Goal: Task Accomplishment & Management: Use online tool/utility

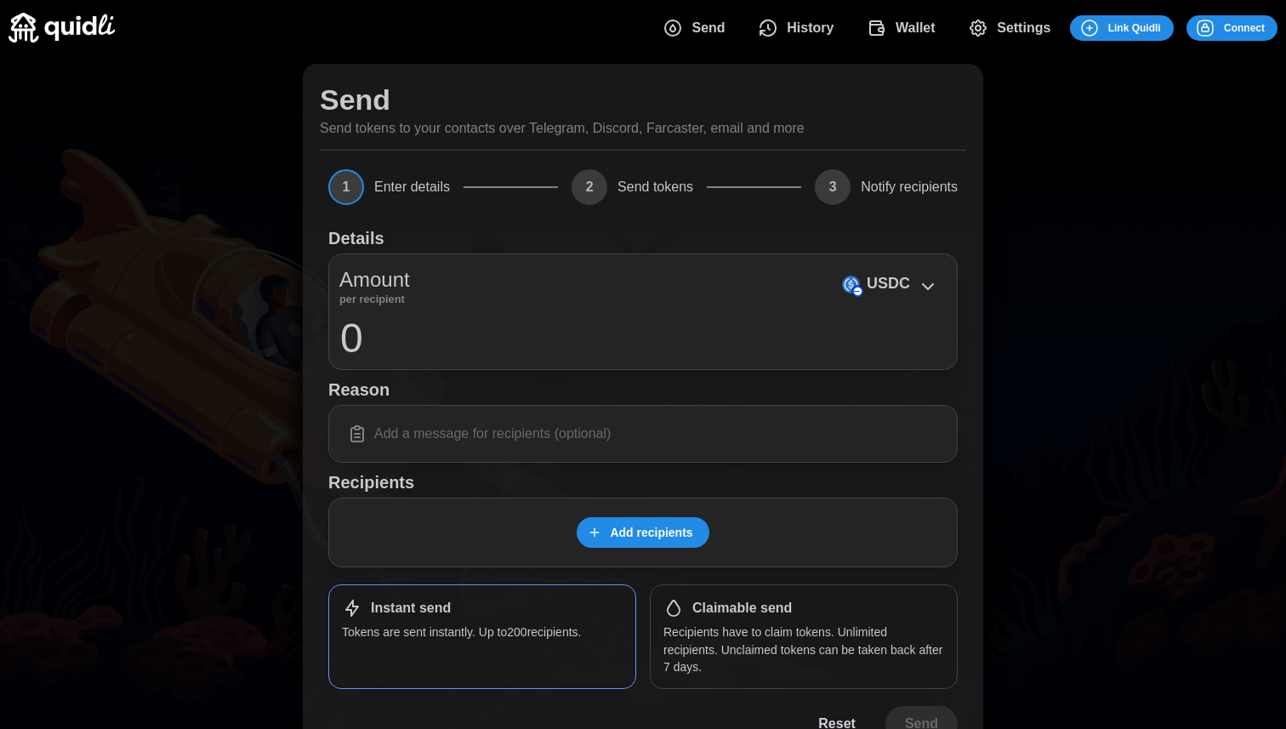
click at [766, 314] on div "Amount per recipient USDC 0" at bounding box center [642, 311] width 629 height 117
click at [733, 285] on div "Amount per recipient USDC" at bounding box center [642, 284] width 607 height 39
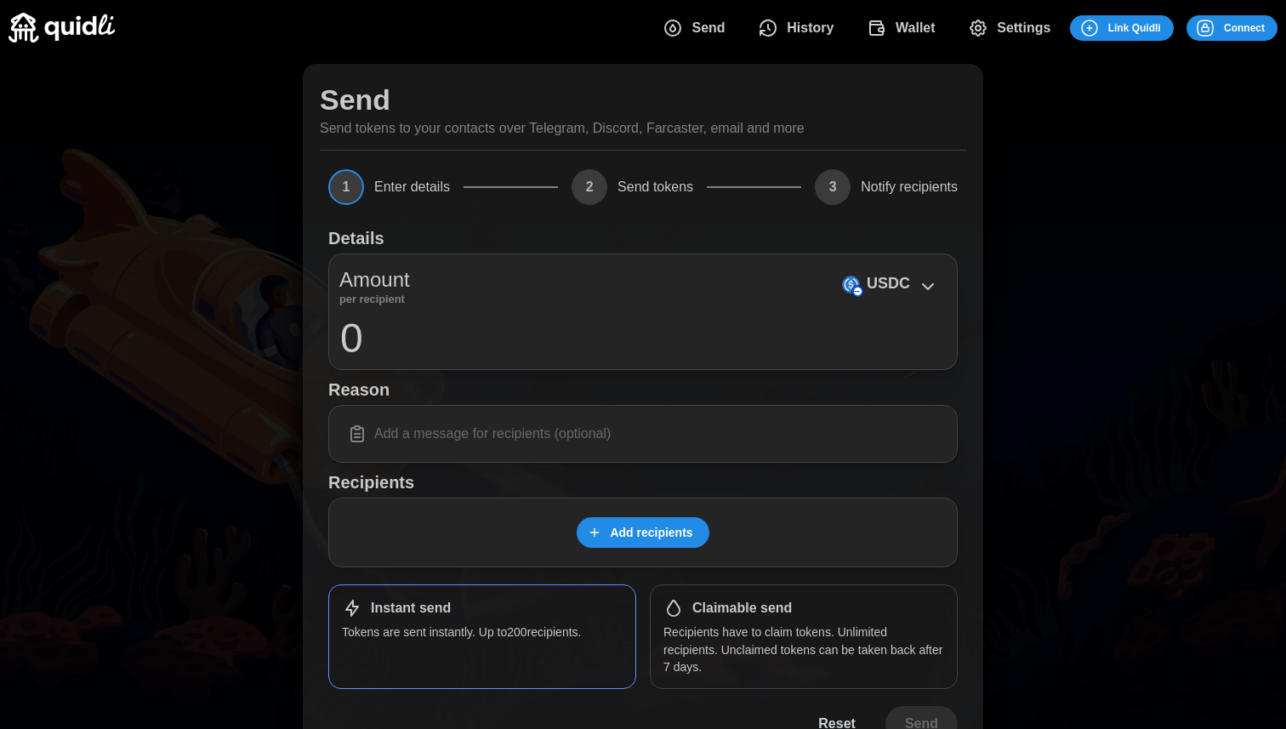
click at [733, 285] on div "Amount per recipient USDC" at bounding box center [642, 284] width 607 height 39
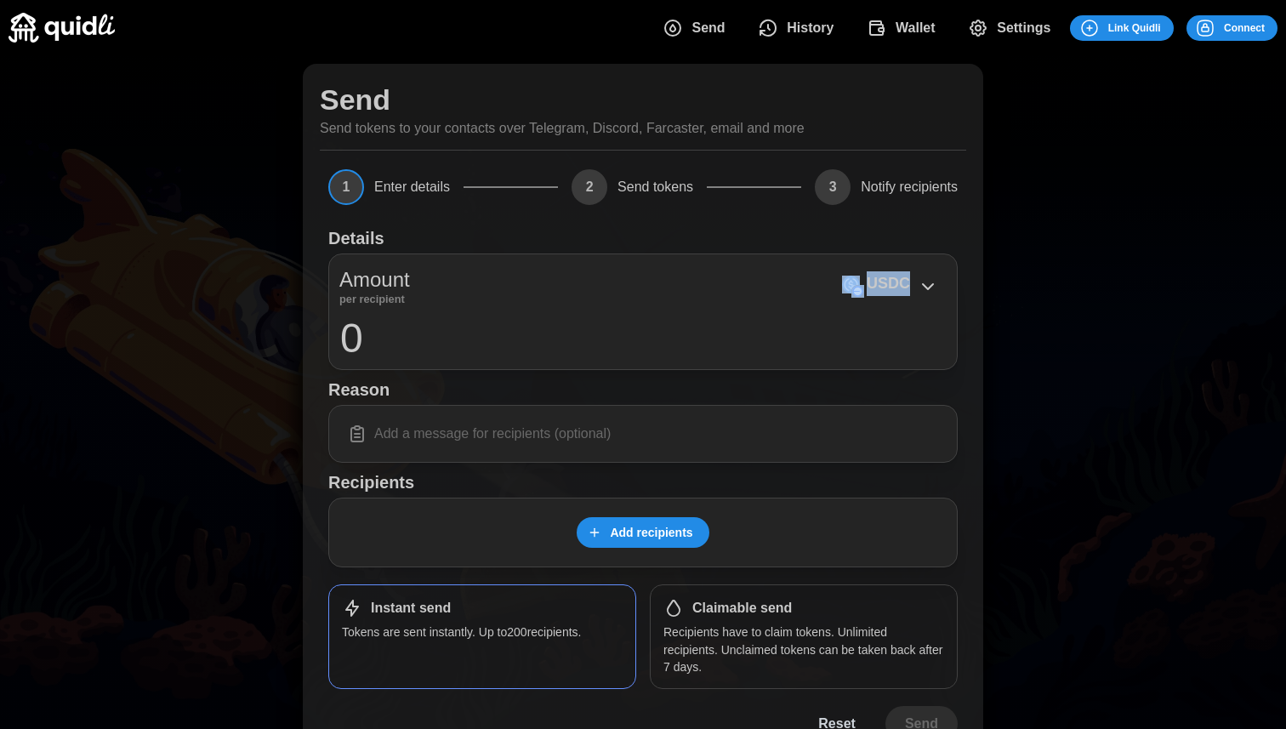
click at [733, 285] on div "Amount per recipient USDC" at bounding box center [642, 284] width 607 height 39
click at [765, 307] on div "Amount per recipient USDC 0" at bounding box center [642, 311] width 629 height 117
click at [1000, 440] on div "Send Send tokens to your contacts over Telegram, Discord, Farcaster, email and …" at bounding box center [643, 415] width 1286 height 720
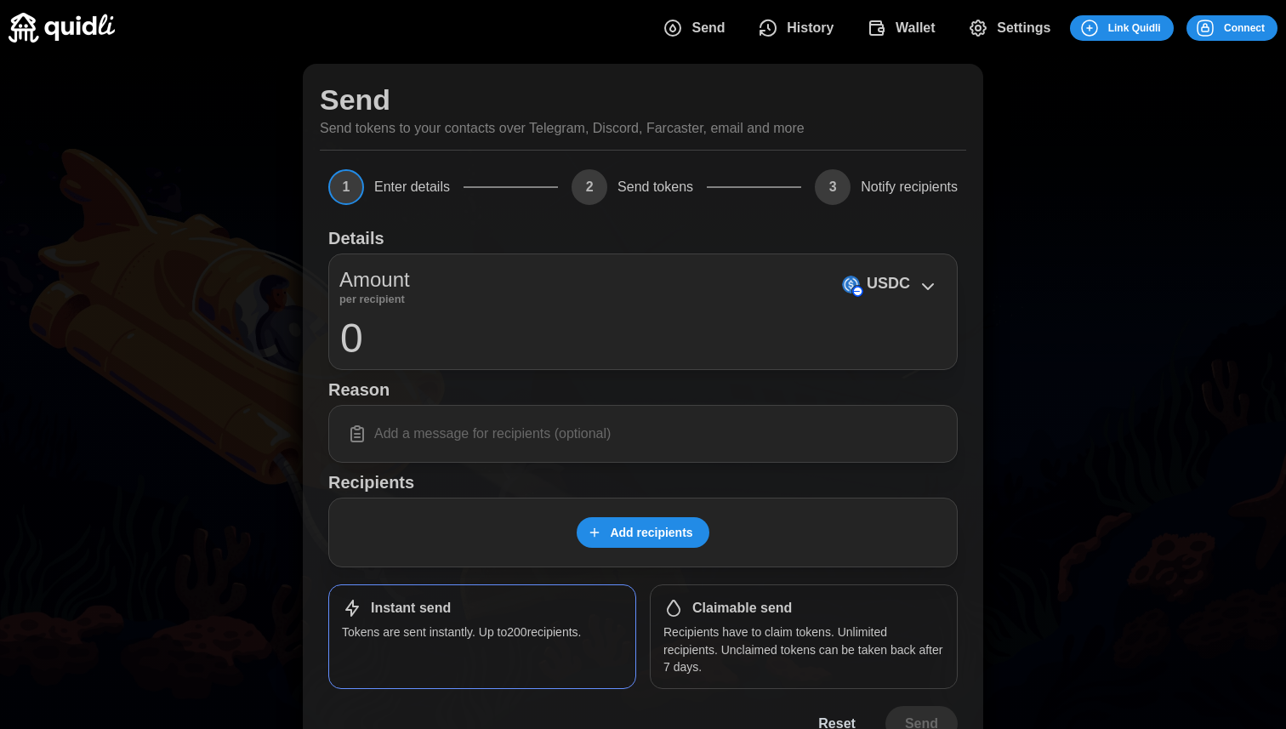
click at [704, 37] on span "Send" at bounding box center [707, 28] width 33 height 34
click at [758, 28] on icon "dots" at bounding box center [768, 28] width 20 height 20
